Goal: Information Seeking & Learning: Learn about a topic

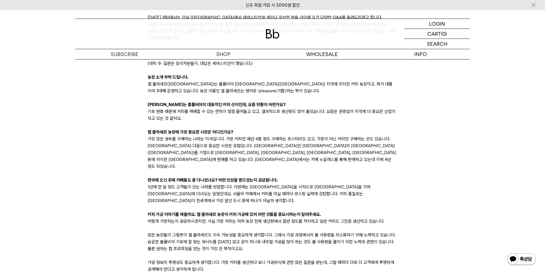
scroll to position [679, 0]
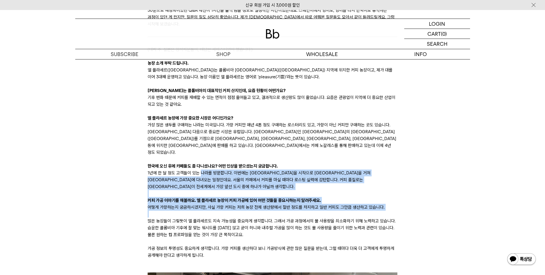
drag, startPoint x: 200, startPoint y: 142, endPoint x: 236, endPoint y: 175, distance: 48.8
click at [236, 211] on p at bounding box center [273, 214] width 250 height 7
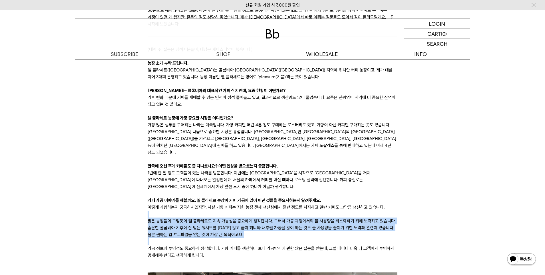
drag, startPoint x: 237, startPoint y: 175, endPoint x: 255, endPoint y: 198, distance: 29.7
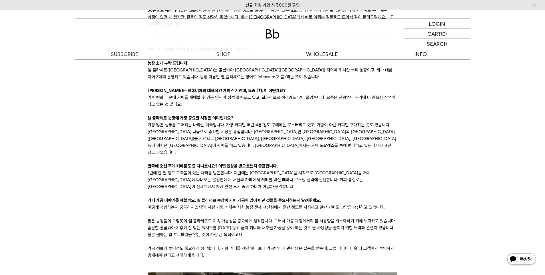
click at [255, 218] on p "많은 농장들이 그렇듯이 엘 플라세르도 지속 가능성을 중요하게 생각합니다. 그래서 가공 과정에서의 물 사용량을 최소화하기 위해 노력하고 있습니다…" at bounding box center [273, 228] width 250 height 21
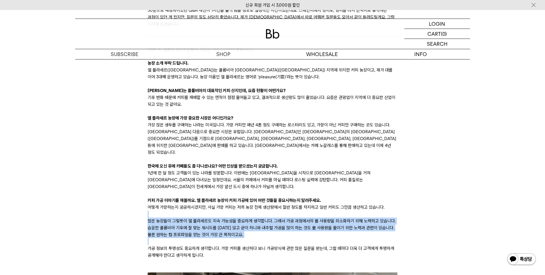
drag, startPoint x: 256, startPoint y: 199, endPoint x: 138, endPoint y: 178, distance: 119.7
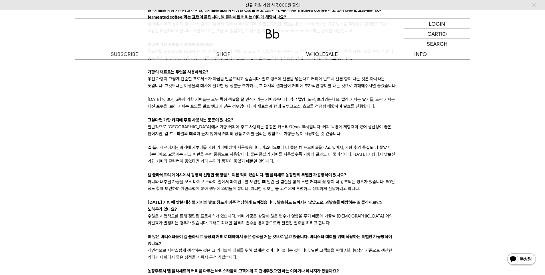
scroll to position [1130, 0]
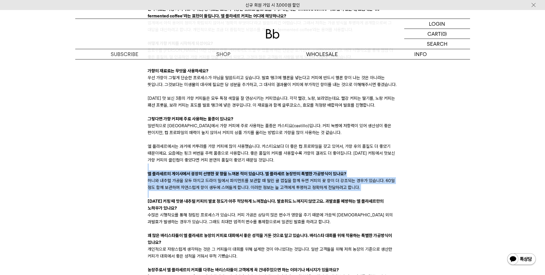
drag, startPoint x: 151, startPoint y: 126, endPoint x: 147, endPoint y: 162, distance: 35.7
drag, startPoint x: 144, startPoint y: 160, endPoint x: 112, endPoint y: 136, distance: 39.7
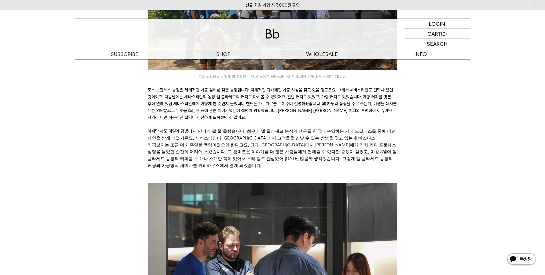
scroll to position [231, 0]
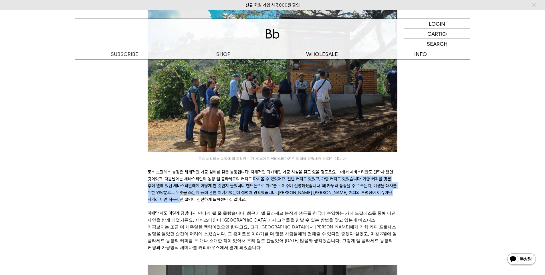
drag, startPoint x: 252, startPoint y: 175, endPoint x: 258, endPoint y: 191, distance: 16.6
click at [258, 191] on p "로스 노갈레스 농장은 체계적인 가공 설비를 갖춘 농장입니다. 자체적인 디카페인 가공 시설을 갖고 있을 정도로요. 그래서 세바스티안도 견학차 왔…" at bounding box center [273, 186] width 250 height 34
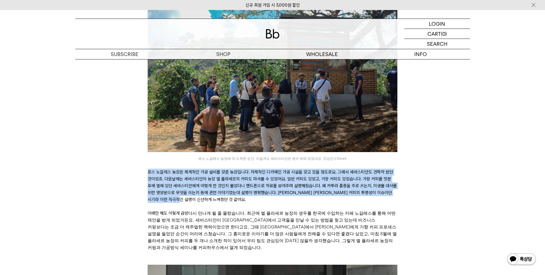
drag, startPoint x: 257, startPoint y: 193, endPoint x: 140, endPoint y: 168, distance: 119.3
drag, startPoint x: 139, startPoint y: 166, endPoint x: 211, endPoint y: 195, distance: 77.7
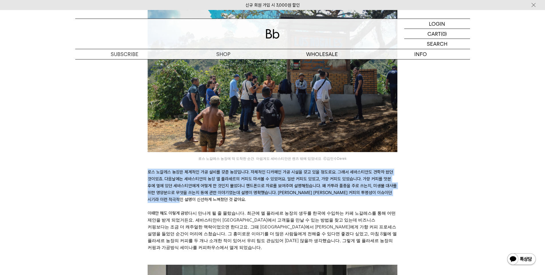
click at [211, 194] on p "로스 노갈레스 농장은 체계적인 가공 설비를 갖춘 농장입니다. 자체적인 디카페인 가공 시설을 갖고 있을 정도로요. 그래서 세바스티안도 견학차 왔…" at bounding box center [273, 186] width 250 height 34
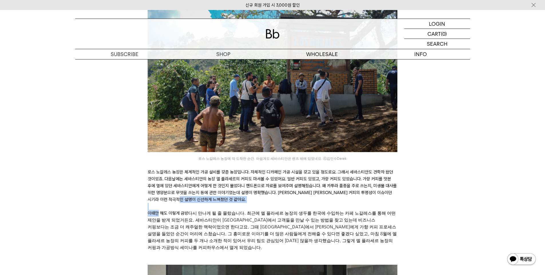
drag, startPoint x: 211, startPoint y: 194, endPoint x: 125, endPoint y: 203, distance: 86.9
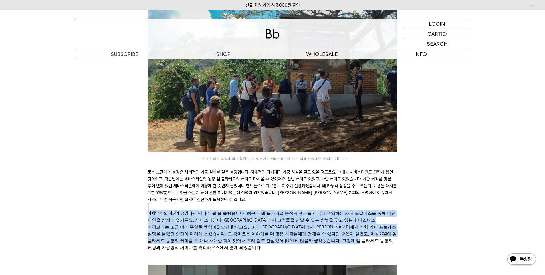
drag, startPoint x: 240, startPoint y: 200, endPoint x: 265, endPoint y: 230, distance: 39.2
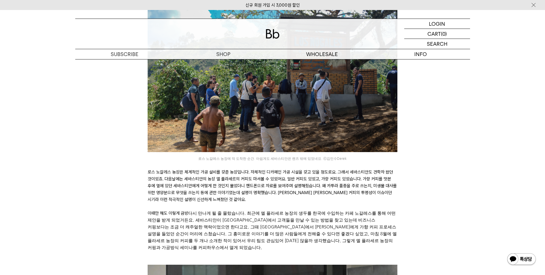
click at [265, 230] on span "다시 만나게 될 줄 몰랐습니다. 최근에 엘 플라세르 농장의 생두를 한국에 수입하는 카페 노갈레스를 통해 어떤 제안을 받게 되었거든요. 세바스티…" at bounding box center [272, 230] width 249 height 39
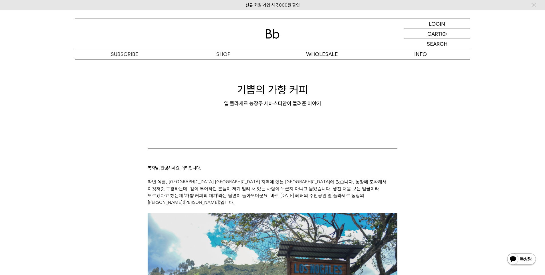
scroll to position [0, 0]
